Goal: Navigation & Orientation: Find specific page/section

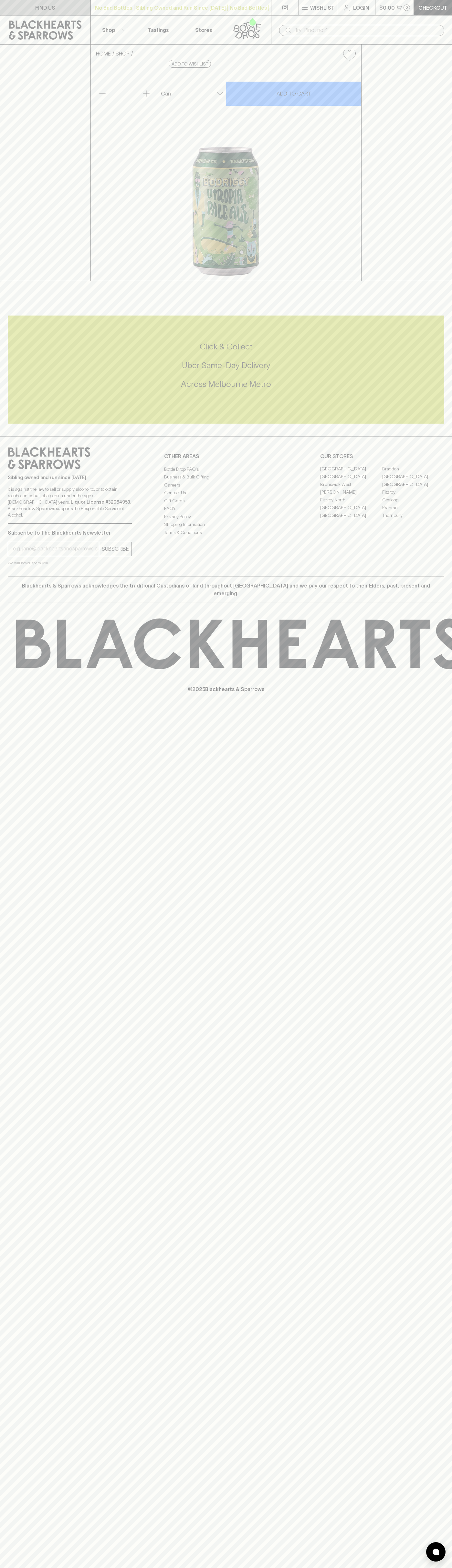
click at [66, 4] on link "FIND US" at bounding box center [45, 7] width 90 height 15
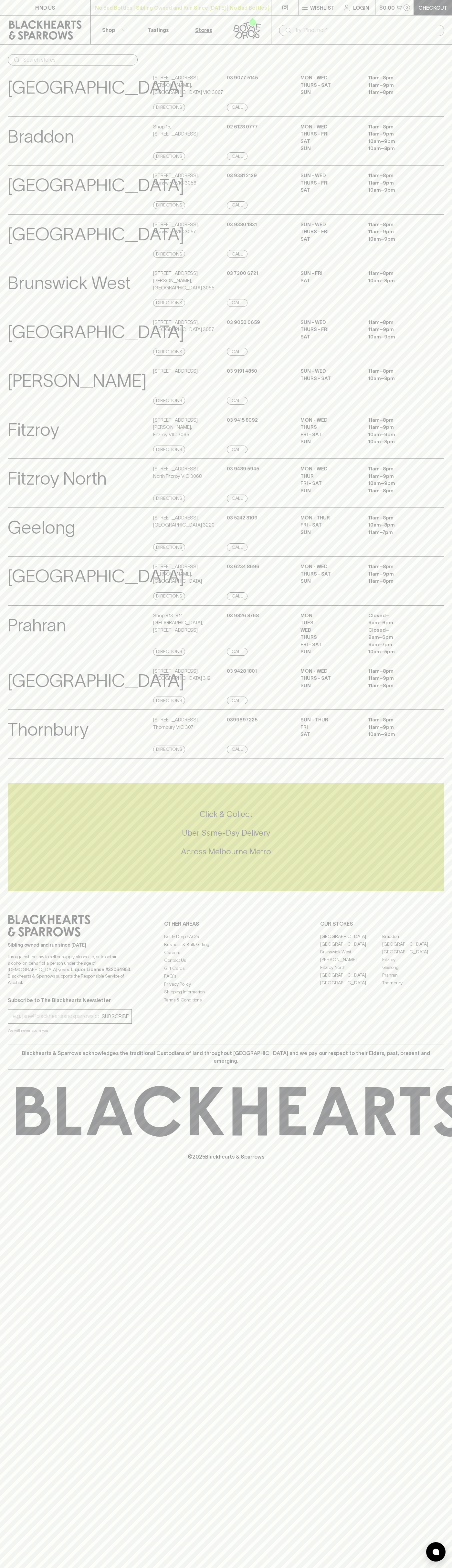
click at [4, 1568] on html "FIND US | No Bad Bottles | Sibling Owned and Run Since [DATE] | No Bad Bottles …" at bounding box center [226, 784] width 452 height 1568
click at [14, 1314] on div "FIND US | No Bad Bottles | Sibling Owned and Run Since [DATE] | No Bad Bottles …" at bounding box center [226, 784] width 452 height 1568
